Goal: Register for event/course

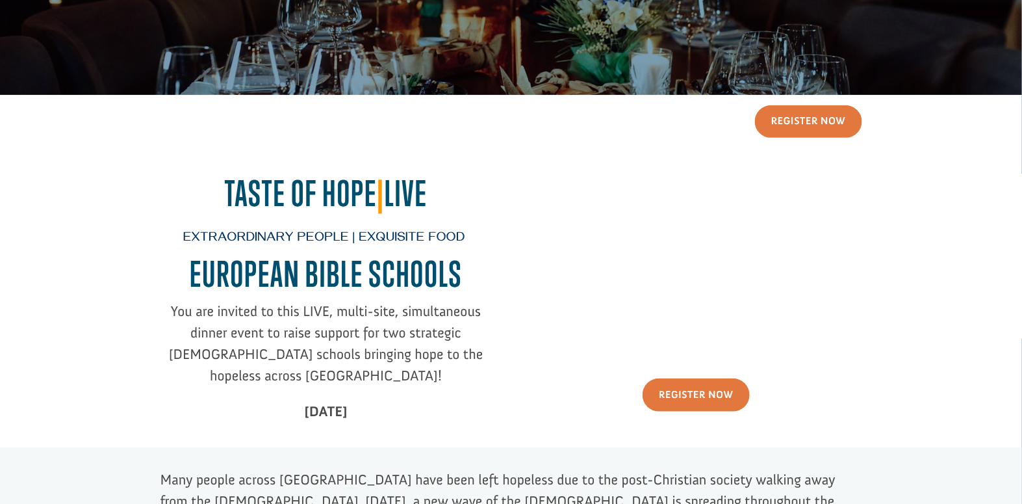
scroll to position [315, 0]
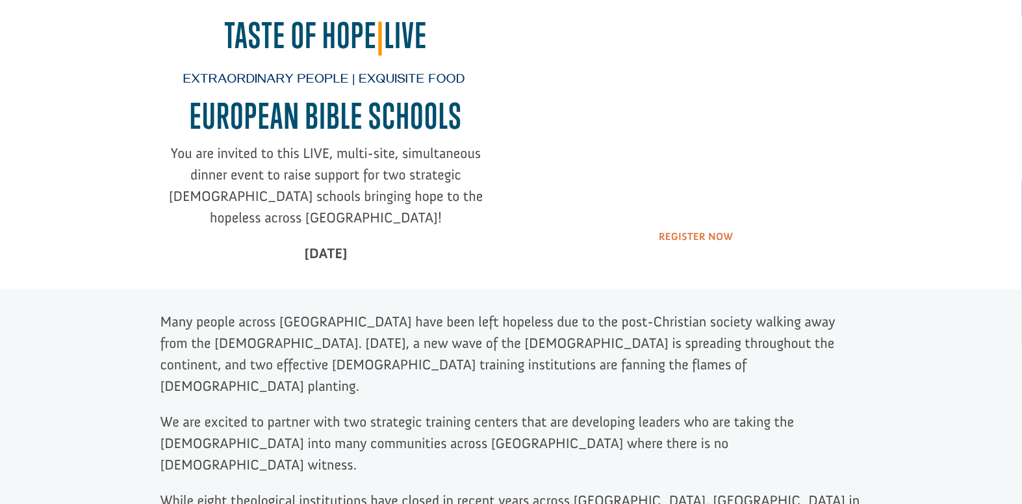
click at [692, 227] on link "Register Now" at bounding box center [696, 236] width 107 height 33
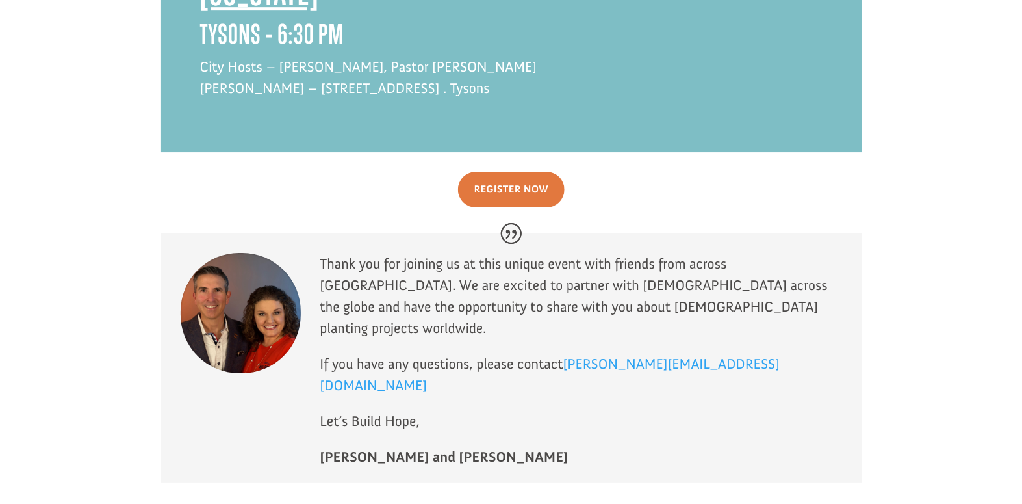
scroll to position [3714, 0]
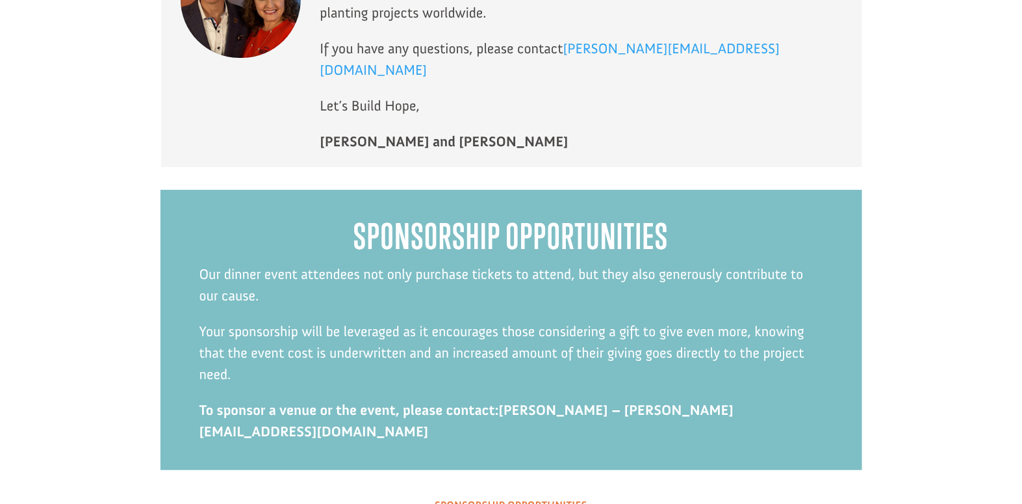
click at [569, 489] on link "Sponsorship Opportunities" at bounding box center [510, 505] width 185 height 33
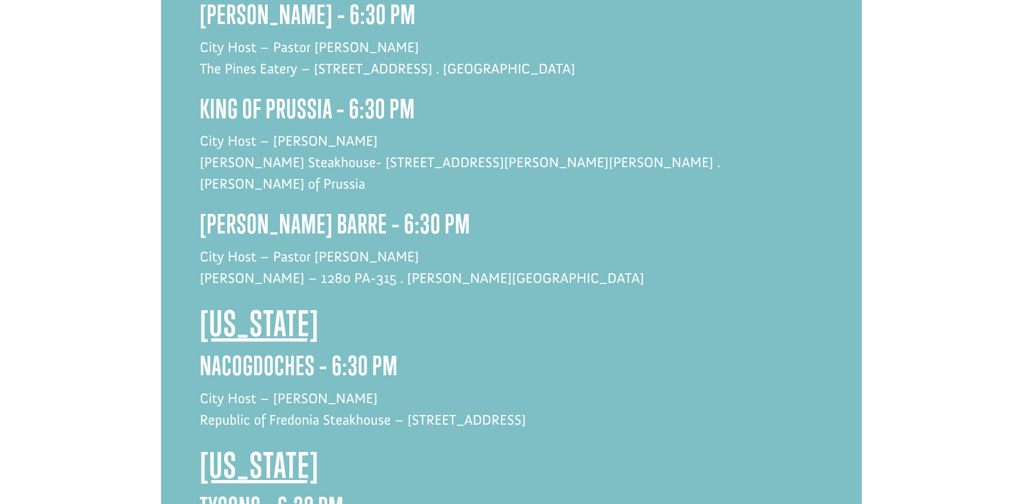
scroll to position [3084, 0]
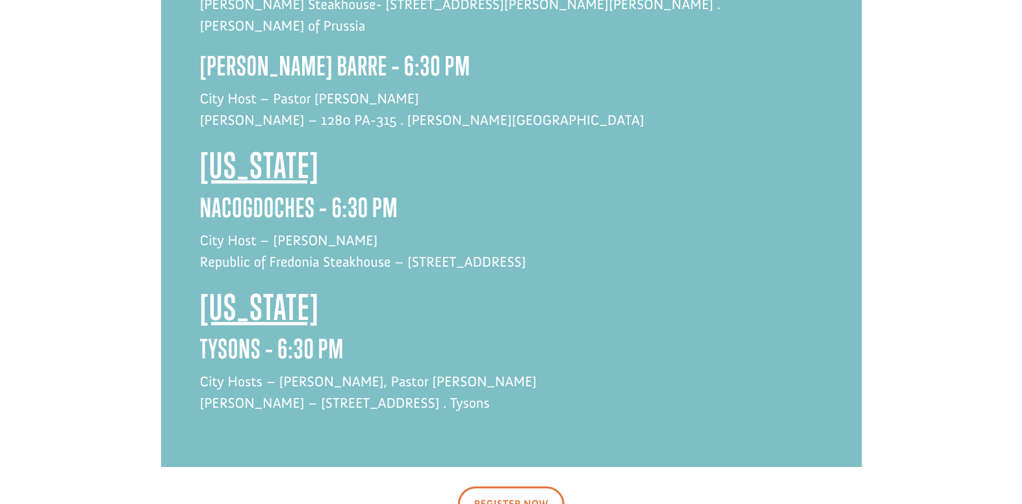
click at [529, 486] on link "Register Now" at bounding box center [511, 504] width 107 height 36
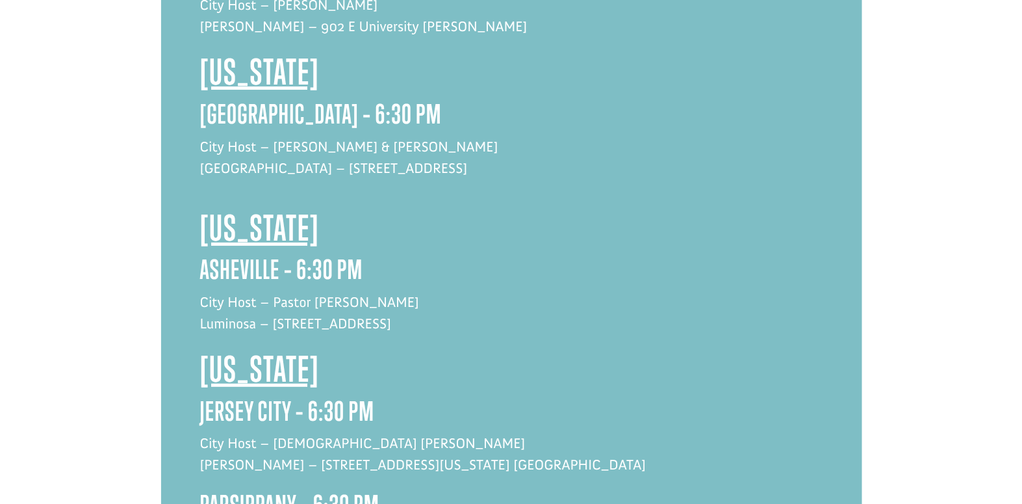
scroll to position [1508, 0]
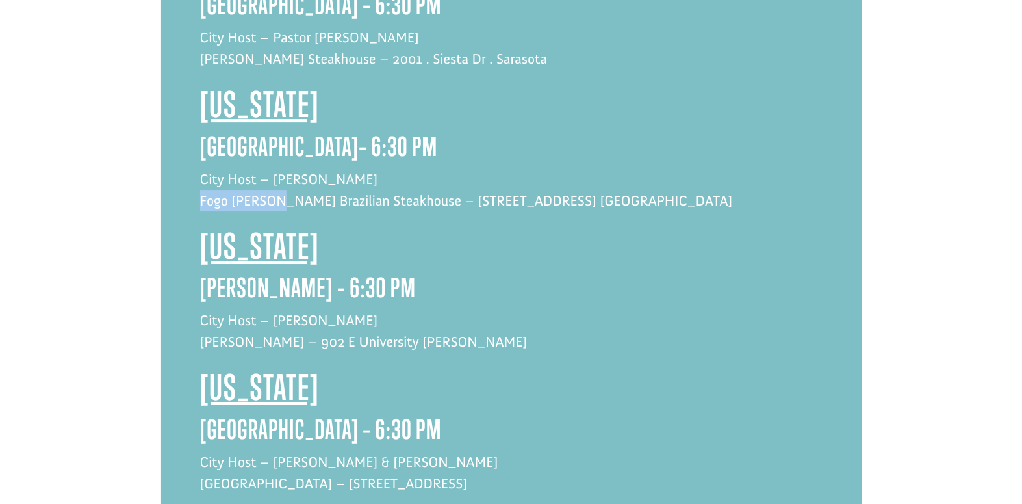
drag, startPoint x: 199, startPoint y: 121, endPoint x: 278, endPoint y: 121, distance: 79.3
copy p "Fogo [PERSON_NAME]"
